Goal: Navigation & Orientation: Locate item on page

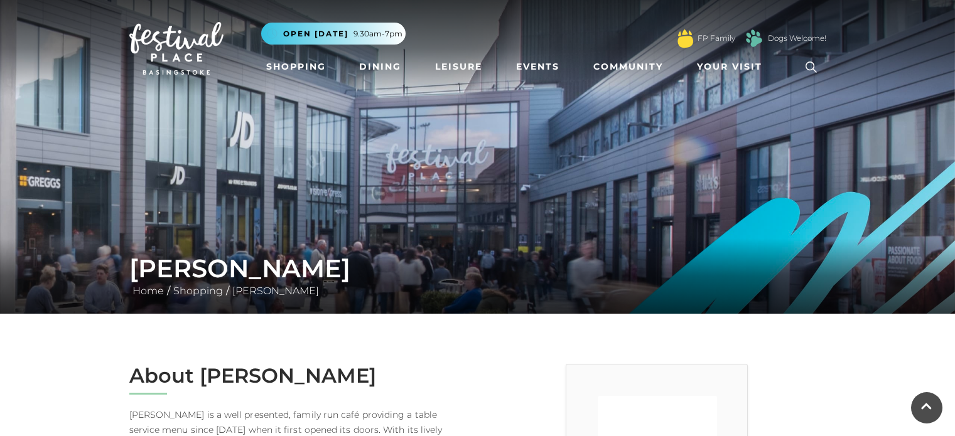
scroll to position [971, 0]
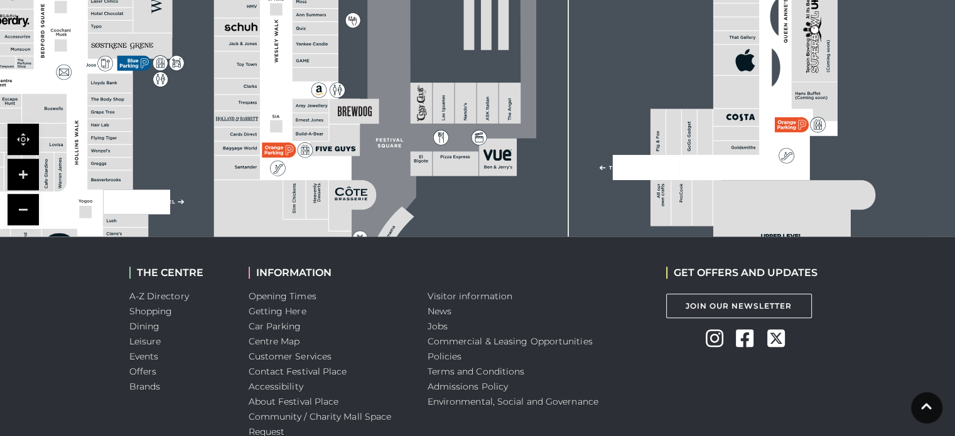
click at [526, 163] on rect at bounding box center [345, 34] width 1166 height 822
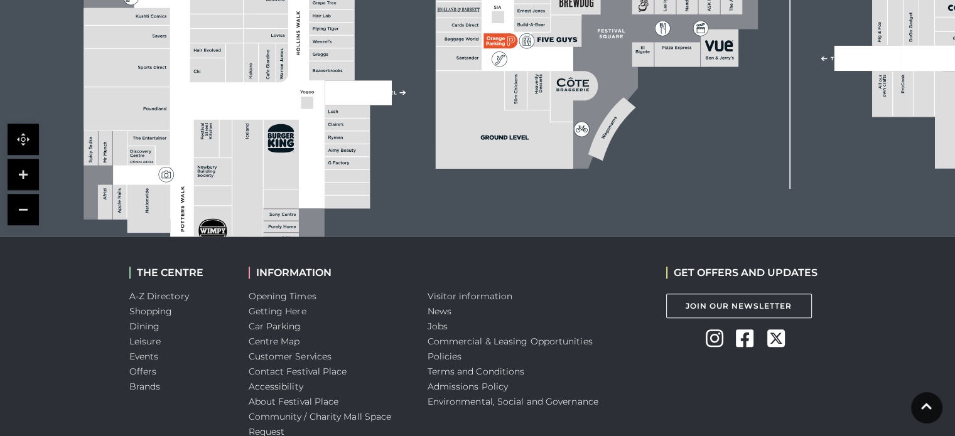
drag, startPoint x: 341, startPoint y: 110, endPoint x: 562, endPoint y: -21, distance: 257.1
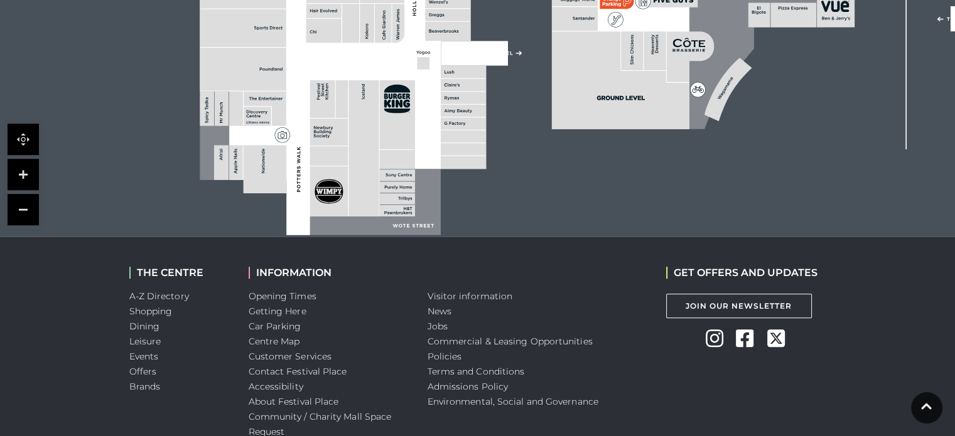
drag, startPoint x: 392, startPoint y: 115, endPoint x: 508, endPoint y: 76, distance: 122.6
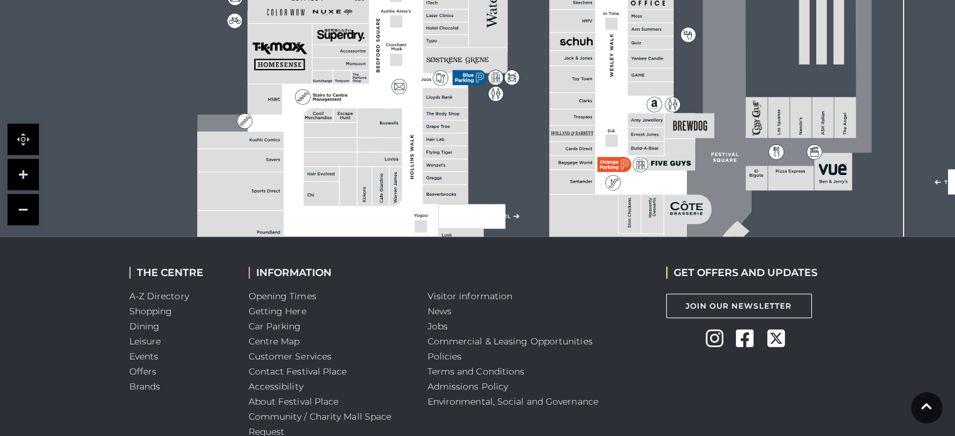
drag, startPoint x: 299, startPoint y: 72, endPoint x: 297, endPoint y: 242, distance: 170.1
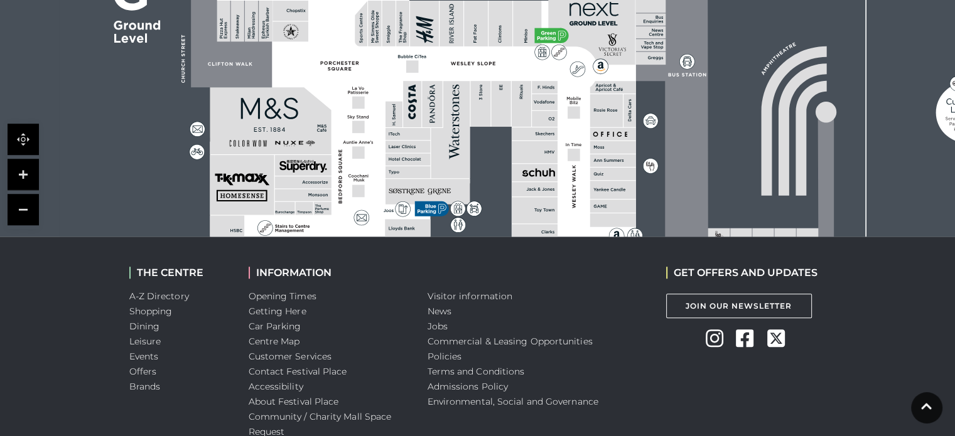
drag, startPoint x: 370, startPoint y: 91, endPoint x: 331, endPoint y: 228, distance: 142.1
click at [331, 228] on polygon at bounding box center [408, 241] width 498 height 577
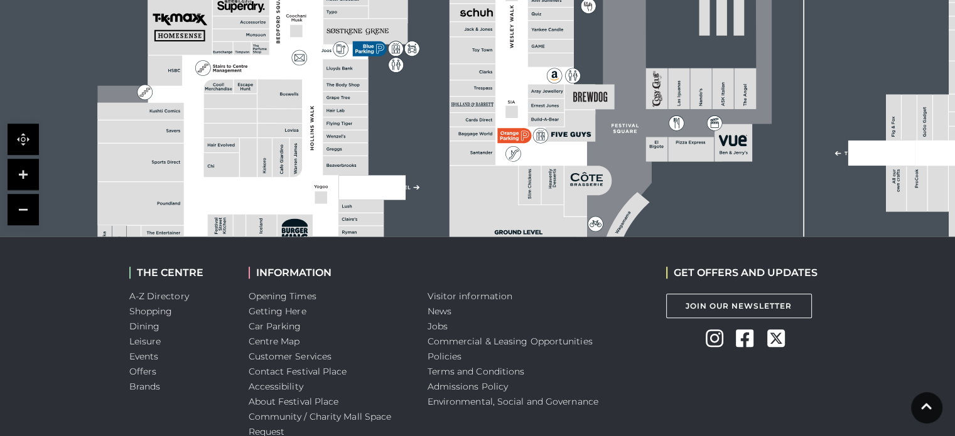
drag, startPoint x: 609, startPoint y: 178, endPoint x: 549, endPoint y: -71, distance: 255.6
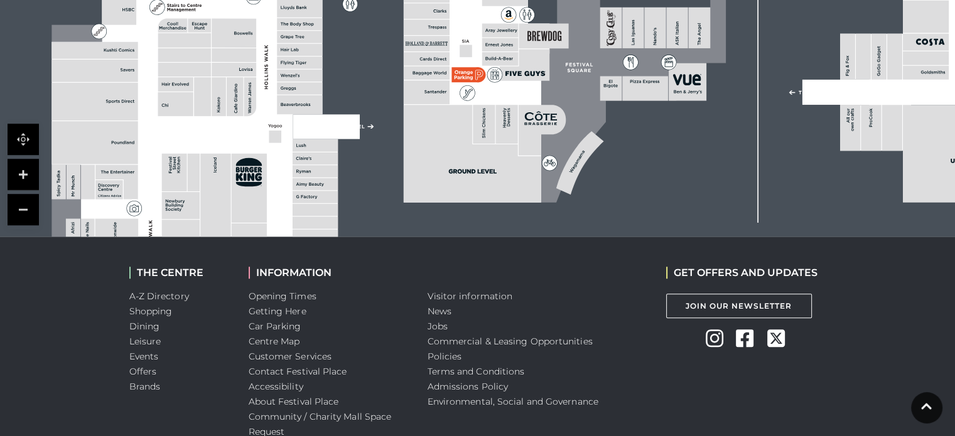
drag, startPoint x: 473, startPoint y: 185, endPoint x: 427, endPoint y: 124, distance: 76.2
click at [427, 124] on polygon at bounding box center [472, 153] width 137 height 97
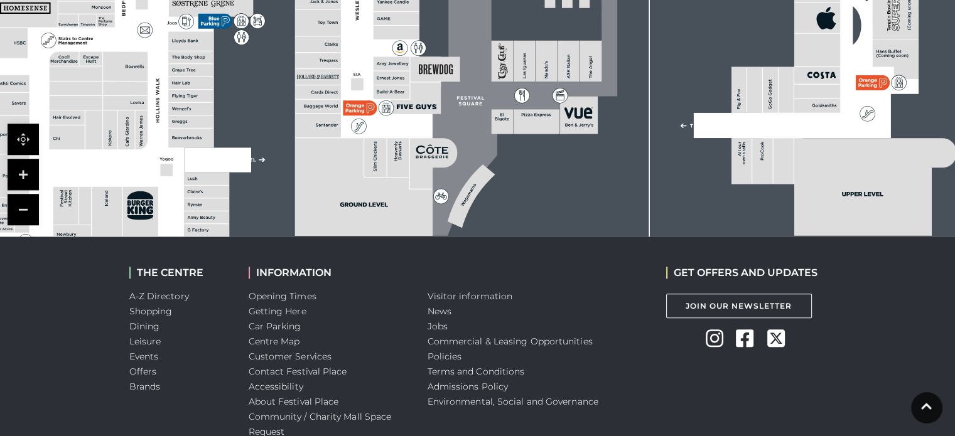
drag, startPoint x: 422, startPoint y: 138, endPoint x: 282, endPoint y: 184, distance: 147.3
click at [295, 184] on polygon at bounding box center [363, 186] width 137 height 97
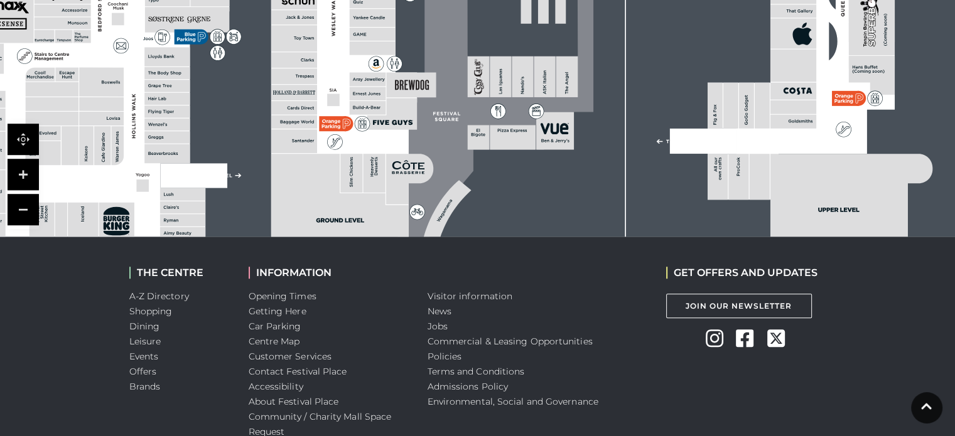
drag, startPoint x: 547, startPoint y: 142, endPoint x: 554, endPoint y: 146, distance: 8.2
click at [554, 146] on rect at bounding box center [555, 131] width 38 height 38
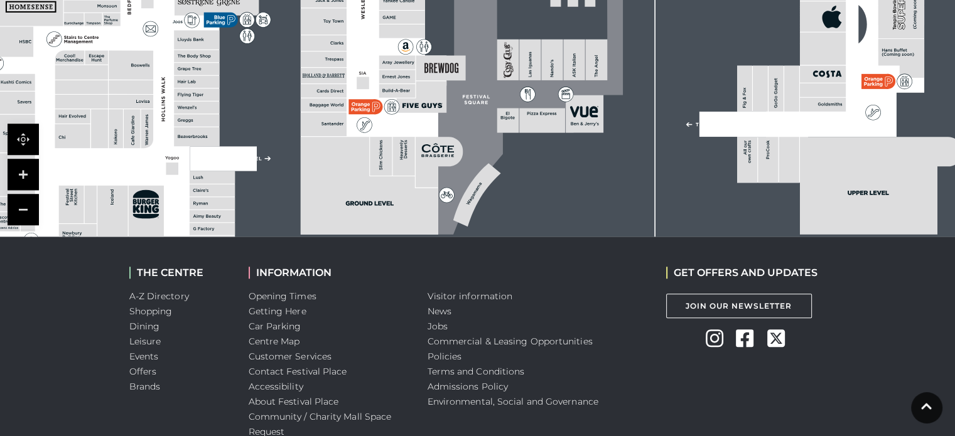
drag, startPoint x: 517, startPoint y: 65, endPoint x: 547, endPoint y: 47, distance: 34.3
click at [547, 47] on rect at bounding box center [551, 60] width 21 height 41
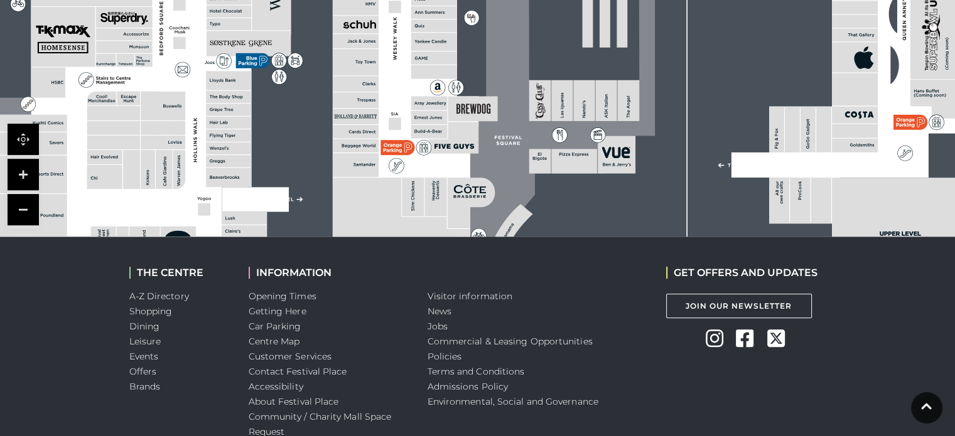
drag, startPoint x: 454, startPoint y: 139, endPoint x: 493, endPoint y: 208, distance: 79.2
click at [493, 208] on icon at bounding box center [470, 203] width 47 height 51
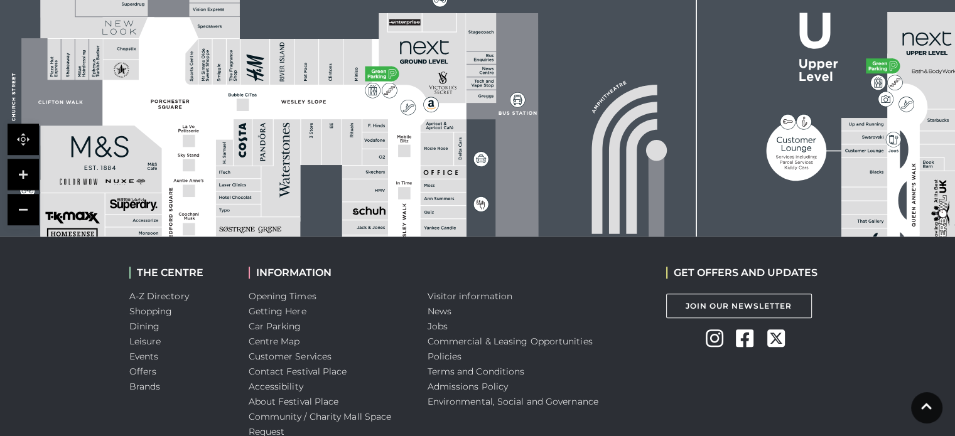
drag, startPoint x: 330, startPoint y: 62, endPoint x: 355, endPoint y: 283, distance: 222.9
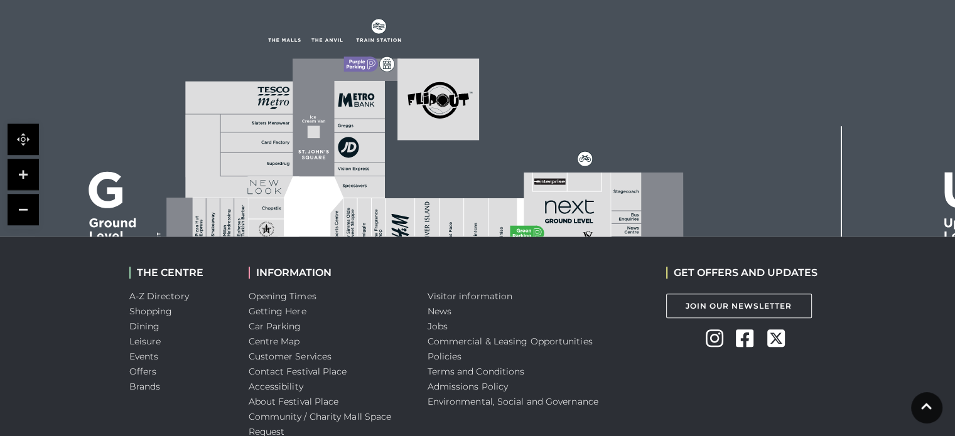
drag, startPoint x: 284, startPoint y: 70, endPoint x: 459, endPoint y: 253, distance: 253.4
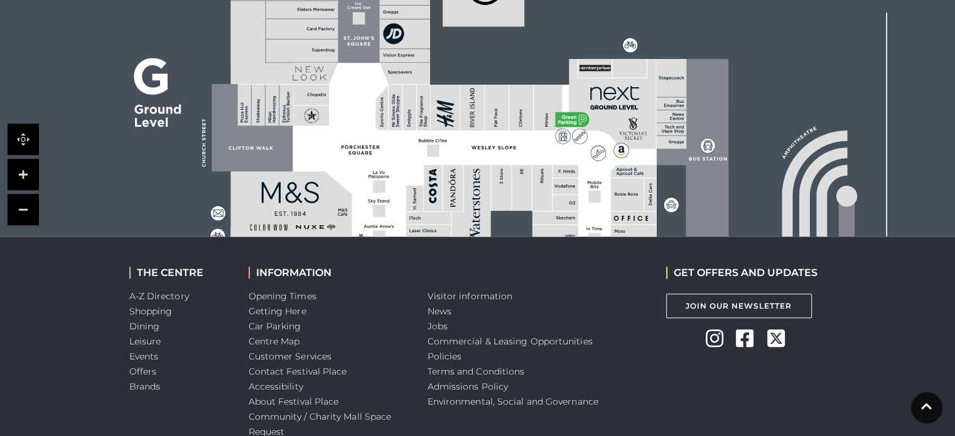
drag, startPoint x: 439, startPoint y: 166, endPoint x: 484, endPoint y: 52, distance: 122.2
click at [484, 52] on rect at bounding box center [663, 264] width 1166 height 822
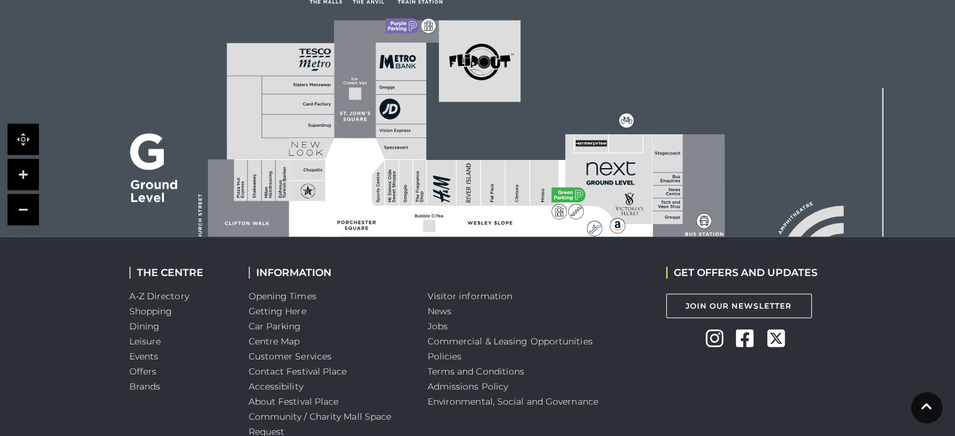
drag, startPoint x: 383, startPoint y: 95, endPoint x: 379, endPoint y: 170, distance: 75.4
click at [379, 170] on icon at bounding box center [378, 183] width 13 height 45
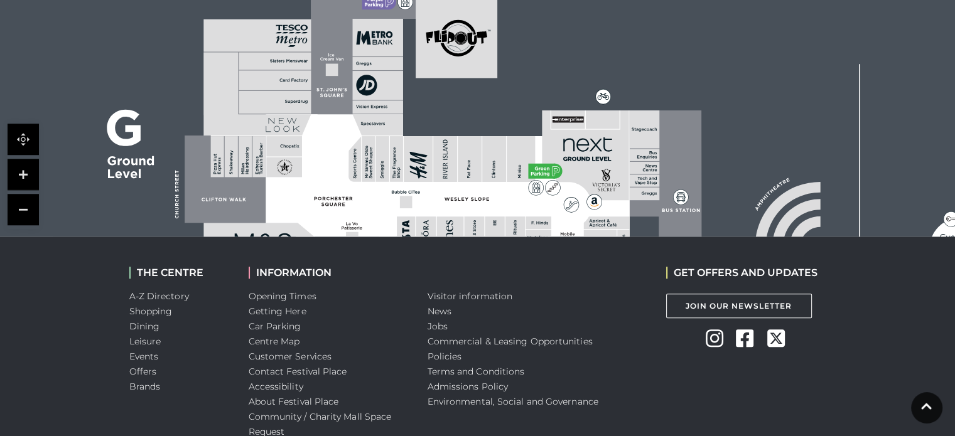
drag, startPoint x: 431, startPoint y: 67, endPoint x: 407, endPoint y: 43, distance: 33.3
click at [407, 43] on rect at bounding box center [636, 316] width 1166 height 822
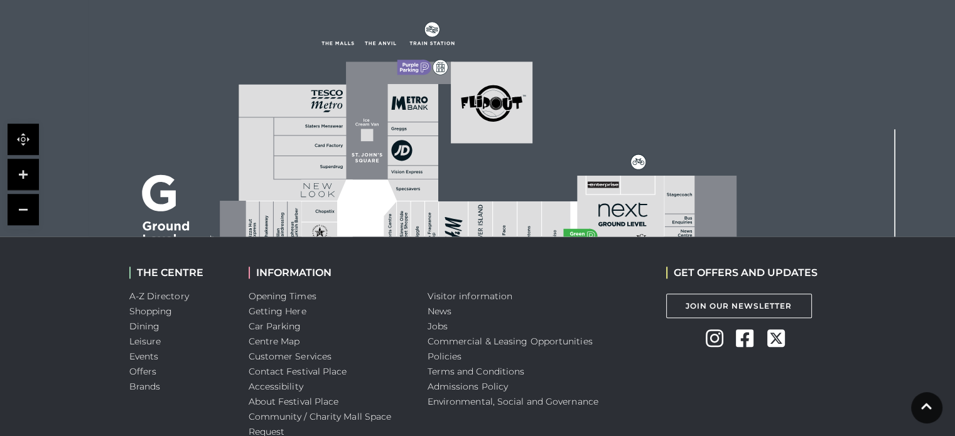
drag, startPoint x: 430, startPoint y: 100, endPoint x: 465, endPoint y: 168, distance: 76.3
click at [465, 168] on rect at bounding box center [671, 381] width 1166 height 822
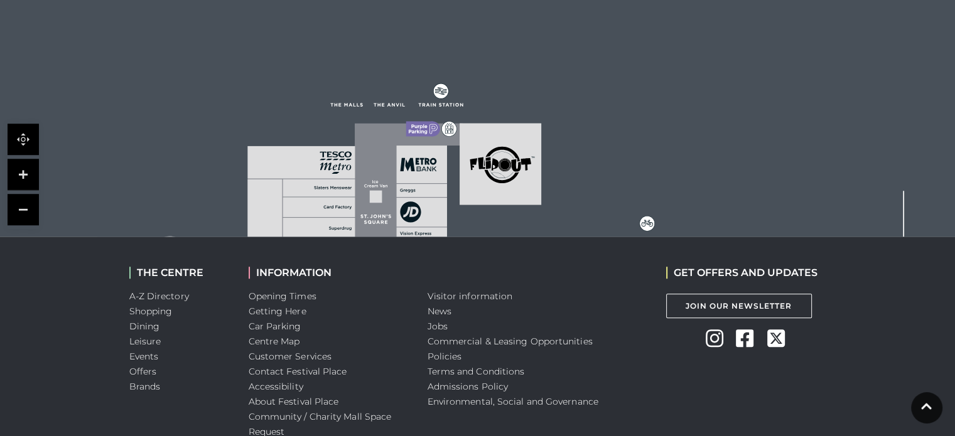
drag, startPoint x: 476, startPoint y: 35, endPoint x: 485, endPoint y: 91, distance: 57.3
click at [485, 91] on rect at bounding box center [680, 442] width 1166 height 822
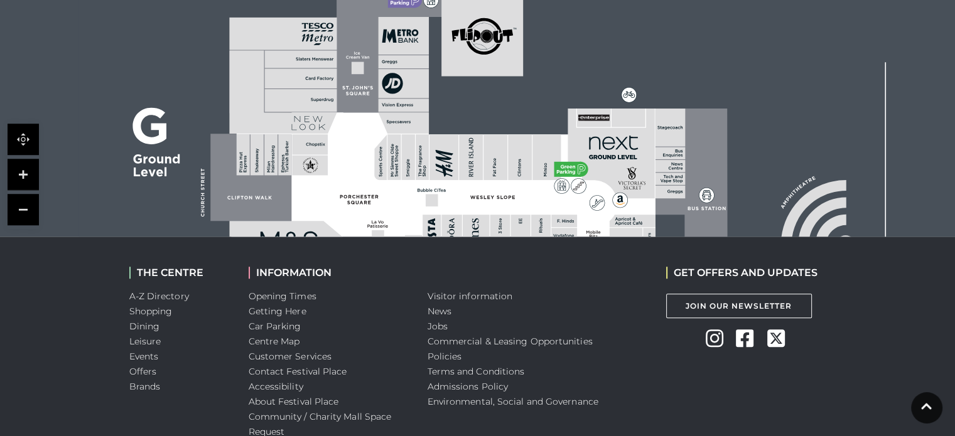
drag, startPoint x: 272, startPoint y: 134, endPoint x: 241, endPoint y: -33, distance: 170.4
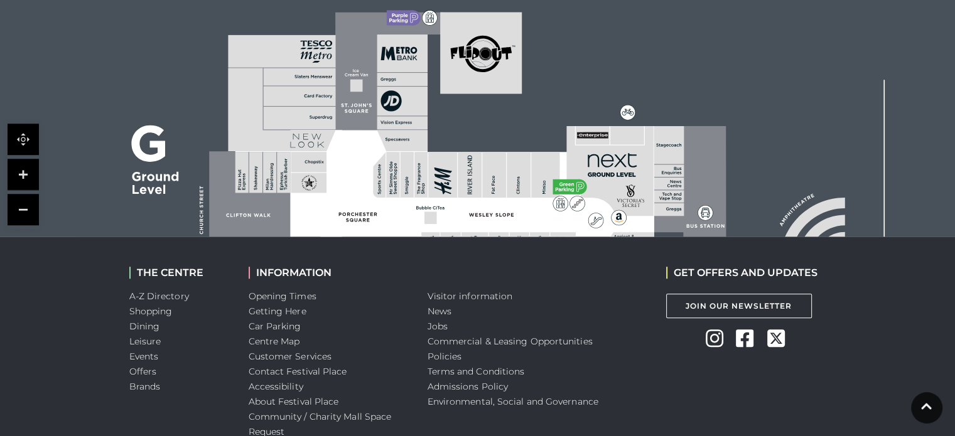
drag, startPoint x: 363, startPoint y: 127, endPoint x: 362, endPoint y: 145, distance: 18.2
click at [362, 145] on polygon at bounding box center [427, 392] width 498 height 577
